Goal: Task Accomplishment & Management: Complete application form

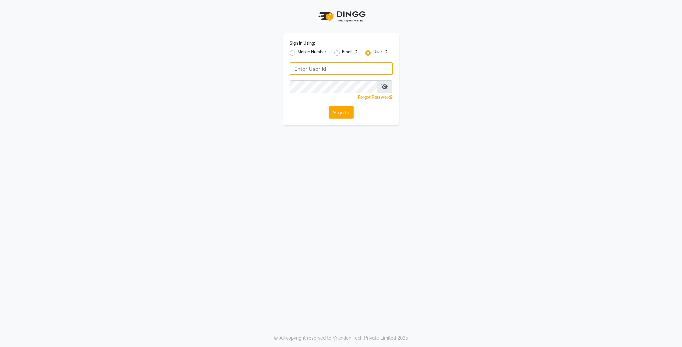
click at [307, 65] on input "Username" at bounding box center [341, 68] width 103 height 13
type input "lit"
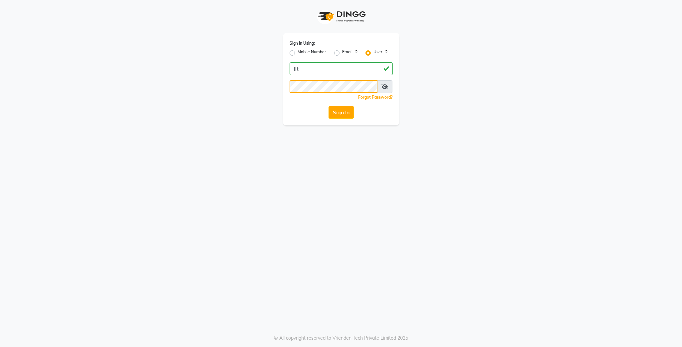
click at [329, 106] on button "Sign In" at bounding box center [341, 112] width 25 height 13
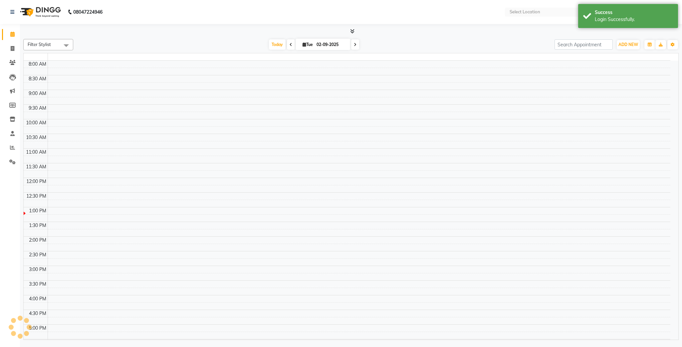
select select "en"
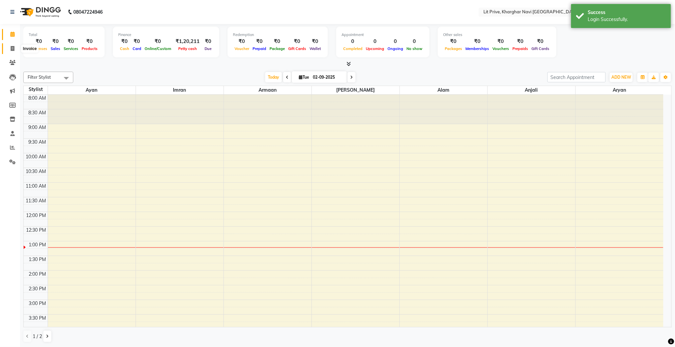
click at [9, 49] on span at bounding box center [13, 49] width 12 height 8
select select "service"
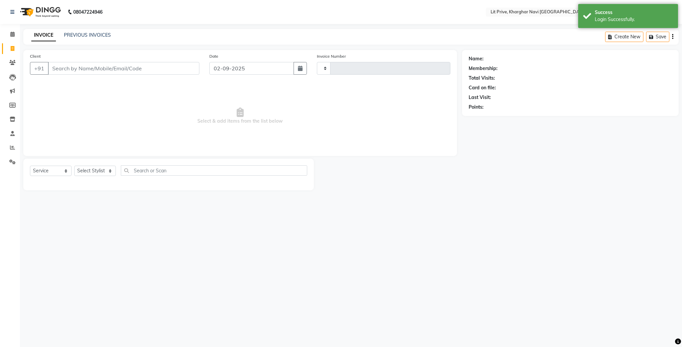
type input "1641"
select select "5625"
click at [103, 174] on select "Select Stylist" at bounding box center [95, 171] width 42 height 10
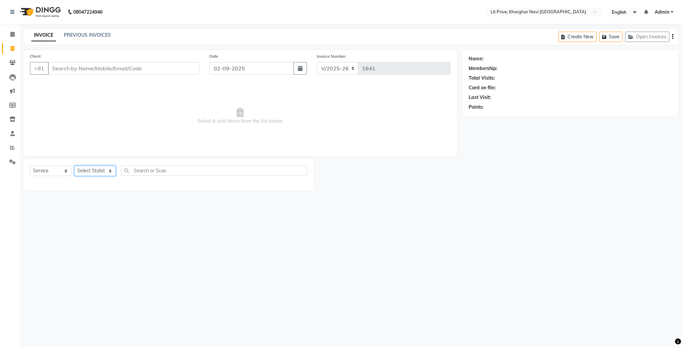
select select "88462"
click at [74, 166] on select "Select Stylist [PERSON_NAME] [PERSON_NAME] [PERSON_NAME] [PERSON_NAME] [PERSON_…" at bounding box center [95, 171] width 42 height 10
click at [298, 182] on label at bounding box center [300, 184] width 5 height 5
click at [298, 183] on input "checkbox" at bounding box center [300, 185] width 4 height 4
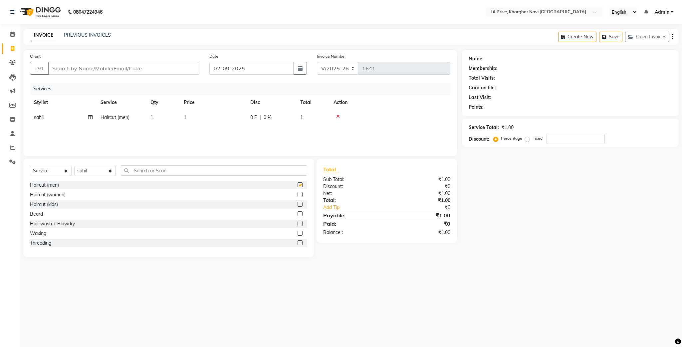
checkbox input "false"
click at [238, 121] on td "1" at bounding box center [213, 117] width 67 height 15
select select "88462"
type input "200"
click at [231, 125] on td "200" at bounding box center [213, 117] width 67 height 15
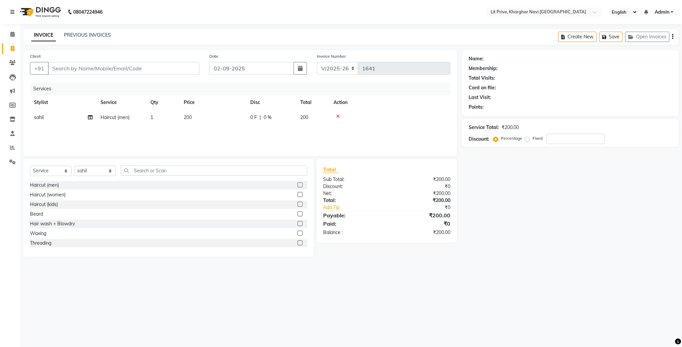
select select "88462"
click at [92, 171] on select "Select Stylist [PERSON_NAME] [PERSON_NAME] [PERSON_NAME] [PERSON_NAME] [PERSON_…" at bounding box center [95, 171] width 42 height 10
select select "38391"
click at [74, 166] on select "Select Stylist [PERSON_NAME] [PERSON_NAME] [PERSON_NAME] [PERSON_NAME] [PERSON_…" at bounding box center [95, 171] width 42 height 10
click at [298, 183] on label at bounding box center [300, 184] width 5 height 5
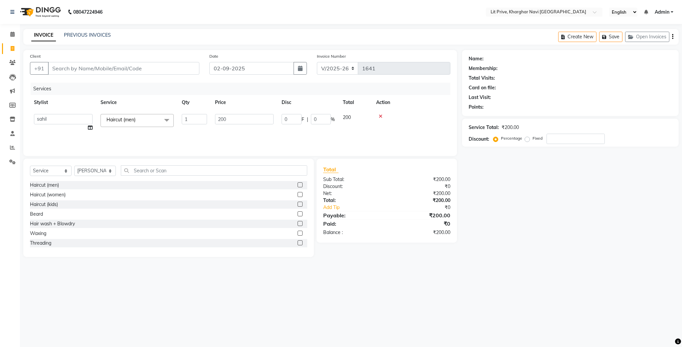
click at [298, 183] on input "checkbox" at bounding box center [300, 185] width 4 height 4
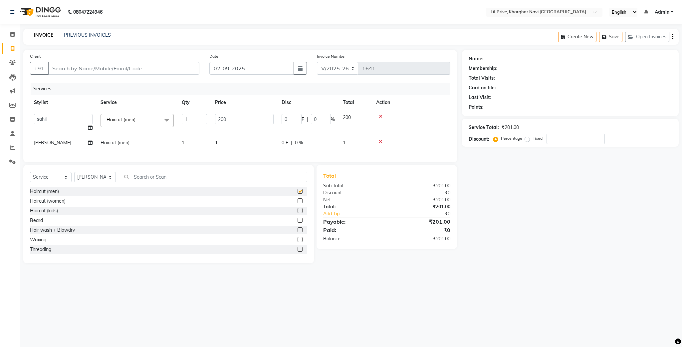
checkbox input "false"
click at [102, 182] on select "Select Stylist [PERSON_NAME] [PERSON_NAME] [PERSON_NAME] [PERSON_NAME] [PERSON_…" at bounding box center [95, 177] width 42 height 10
click at [74, 180] on select "Select Stylist [PERSON_NAME] [PERSON_NAME] [PERSON_NAME] [PERSON_NAME] [PERSON_…" at bounding box center [95, 177] width 42 height 10
click at [99, 182] on select "Select Stylist [PERSON_NAME] [PERSON_NAME] [PERSON_NAME] [PERSON_NAME] [PERSON_…" at bounding box center [95, 177] width 42 height 10
select select "65621"
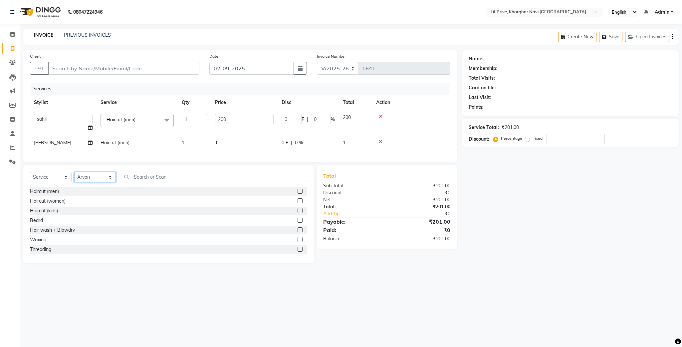
click at [74, 180] on select "Select Stylist [PERSON_NAME] [PERSON_NAME] [PERSON_NAME] [PERSON_NAME] [PERSON_…" at bounding box center [95, 177] width 42 height 10
click at [93, 50] on div "Client +91 Date [DATE] Invoice Number V/2025 V/[PHONE_NUMBER] Services Stylist …" at bounding box center [240, 106] width 434 height 112
click at [298, 193] on label at bounding box center [300, 191] width 5 height 5
click at [298, 193] on input "checkbox" at bounding box center [300, 191] width 4 height 4
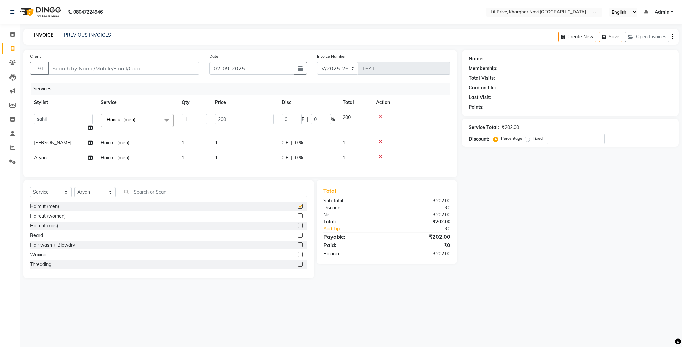
checkbox input "false"
click at [252, 143] on td "1" at bounding box center [244, 142] width 67 height 15
select select "38391"
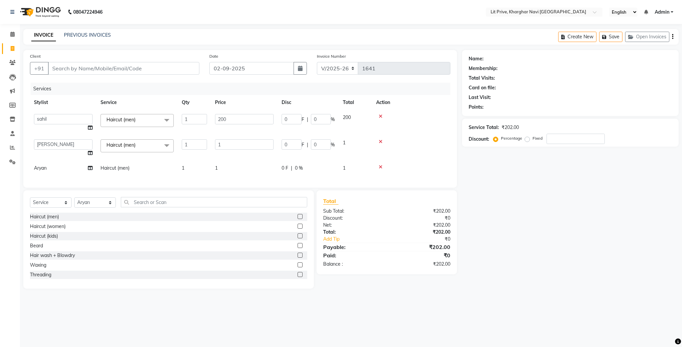
click at [252, 143] on input "1" at bounding box center [244, 144] width 59 height 10
type input "350"
click at [95, 215] on div "Select Service Product Membership Package Voucher Prepaid Gift Card Select Styl…" at bounding box center [168, 239] width 291 height 98
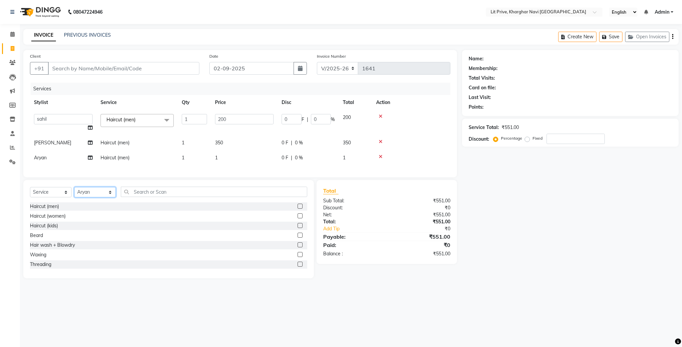
click at [100, 196] on select "Select Stylist [PERSON_NAME] [PERSON_NAME] [PERSON_NAME] [PERSON_NAME] [PERSON_…" at bounding box center [95, 192] width 42 height 10
select select "38245"
click at [74, 194] on select "Select Stylist [PERSON_NAME] [PERSON_NAME] [PERSON_NAME] [PERSON_NAME] [PERSON_…" at bounding box center [95, 192] width 42 height 10
click at [298, 208] on label at bounding box center [300, 205] width 5 height 5
click at [298, 208] on input "checkbox" at bounding box center [300, 206] width 4 height 4
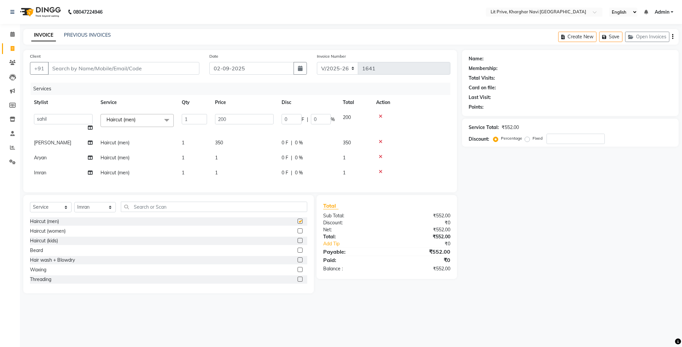
checkbox input "false"
click at [260, 170] on td "1" at bounding box center [244, 172] width 67 height 15
select select "38245"
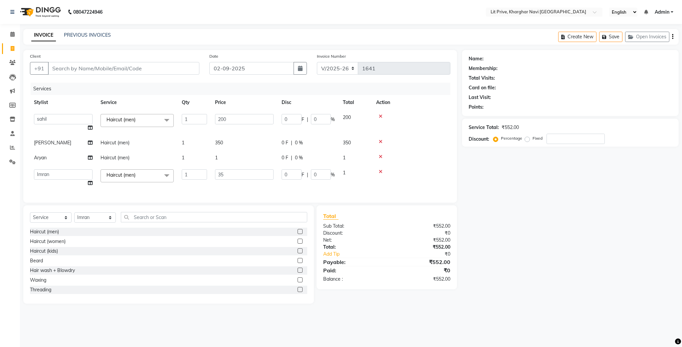
type input "350"
click at [261, 160] on td "1" at bounding box center [244, 157] width 67 height 15
select select "65621"
click at [261, 160] on input "1" at bounding box center [244, 159] width 59 height 10
type input "250"
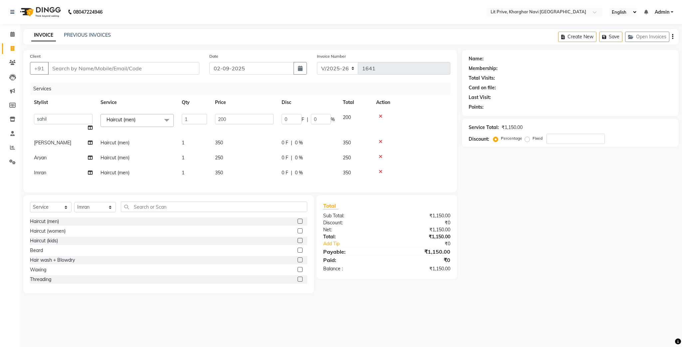
click at [575, 184] on div "Name: Membership: Total Visits: Card on file: Last Visit: Points: Service Total…" at bounding box center [573, 171] width 222 height 243
click at [270, 122] on input "200" at bounding box center [244, 119] width 59 height 10
type input "750"
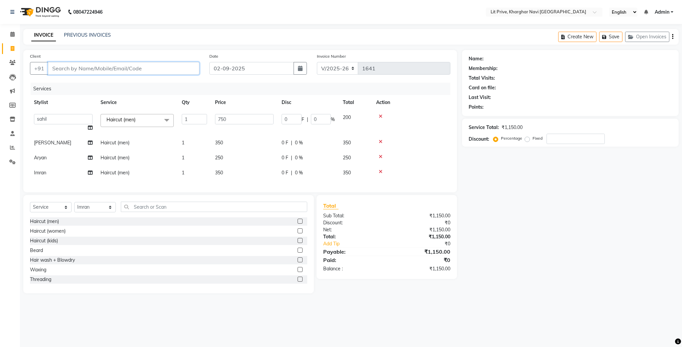
click at [91, 67] on input "Client" at bounding box center [124, 68] width 152 height 13
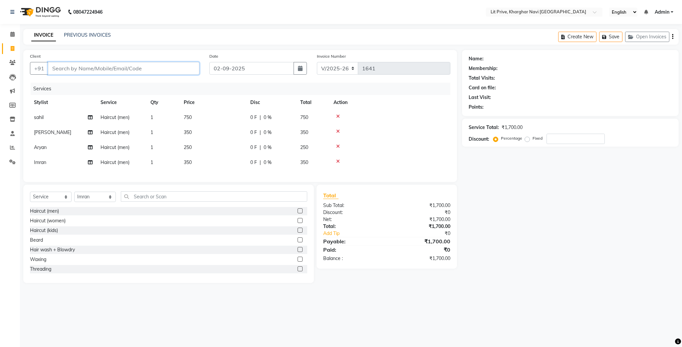
type input "l"
type input "0"
click at [81, 86] on ngb-highlight "8693000021" at bounding box center [93, 84] width 33 height 7
type input "8693000021"
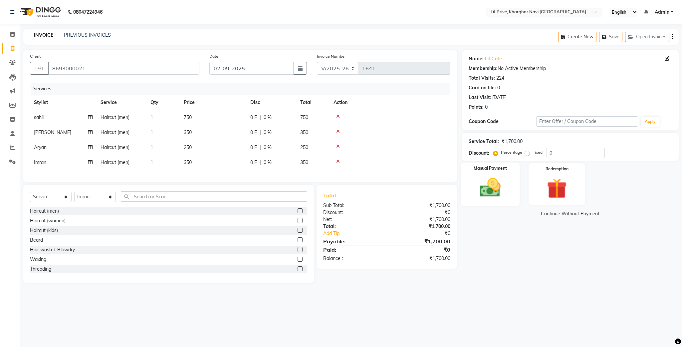
click at [484, 186] on img at bounding box center [491, 188] width 34 height 24
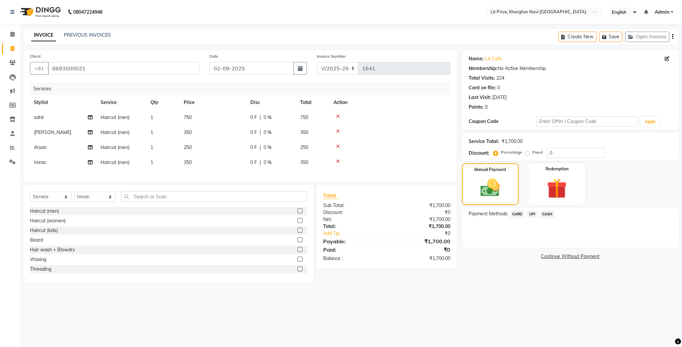
click at [528, 215] on span "UPI" at bounding box center [532, 214] width 10 height 8
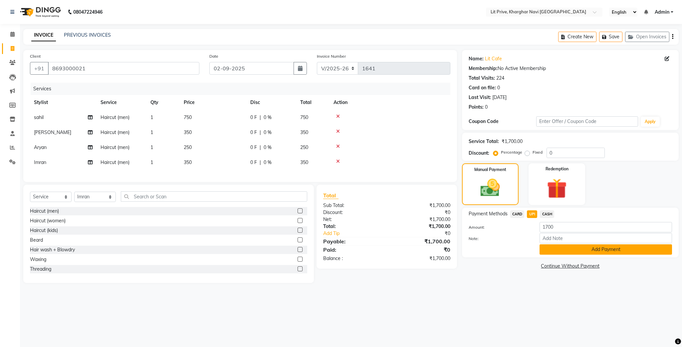
click at [564, 251] on button "Add Payment" at bounding box center [606, 249] width 133 height 10
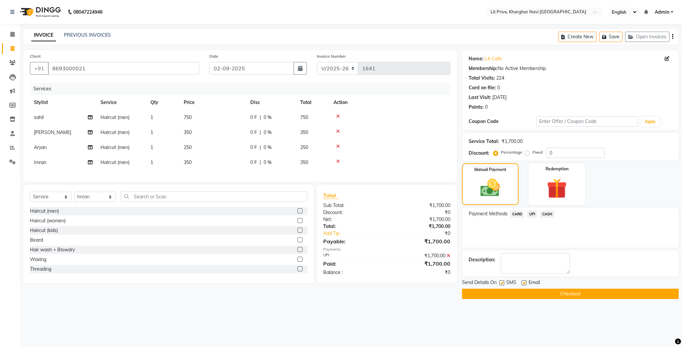
click at [523, 283] on label at bounding box center [524, 282] width 5 height 5
click at [523, 283] on input "checkbox" at bounding box center [524, 283] width 4 height 4
checkbox input "false"
click at [503, 283] on label at bounding box center [502, 282] width 5 height 5
click at [503, 283] on input "checkbox" at bounding box center [502, 283] width 4 height 4
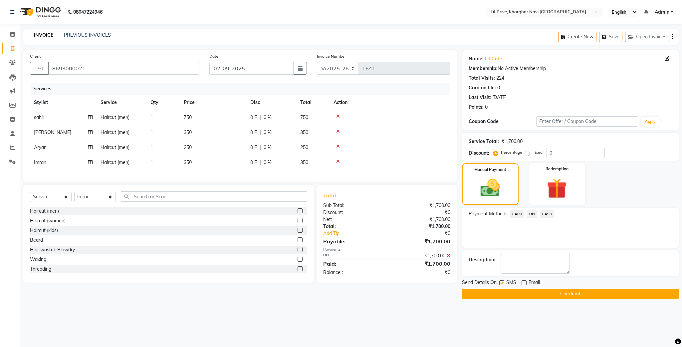
checkbox input "false"
click at [503, 291] on button "Checkout" at bounding box center [570, 293] width 217 height 10
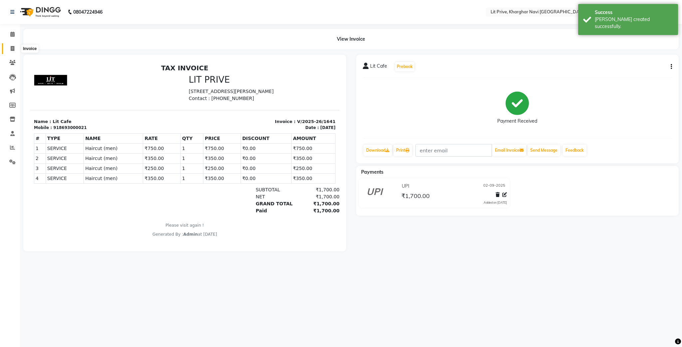
click at [13, 50] on icon at bounding box center [13, 48] width 4 height 5
select select "service"
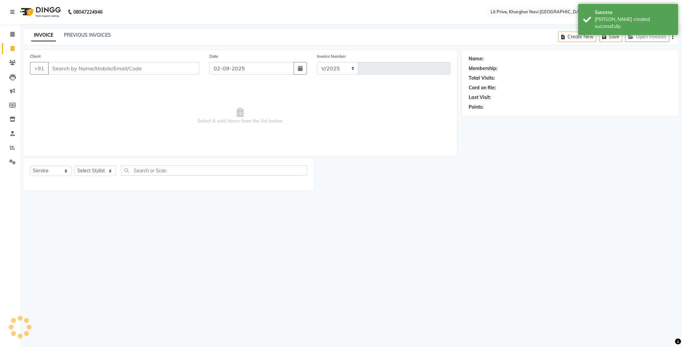
select select "5625"
type input "1642"
